Goal: Check status

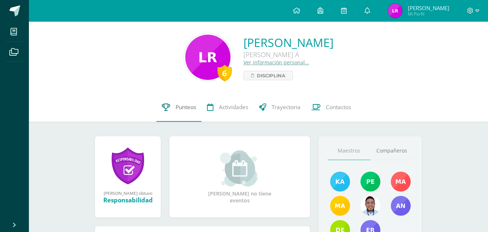
click at [172, 103] on link "Punteos" at bounding box center [179, 107] width 45 height 29
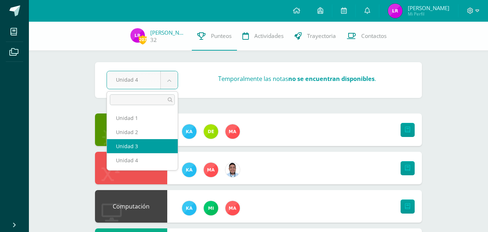
select select "Unidad 3"
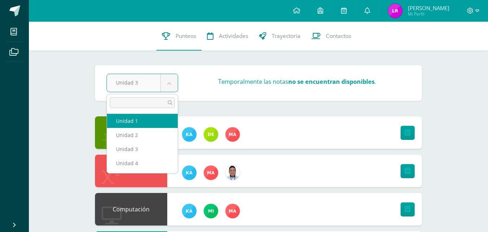
select select "Unidad 1"
